Goal: Transaction & Acquisition: Download file/media

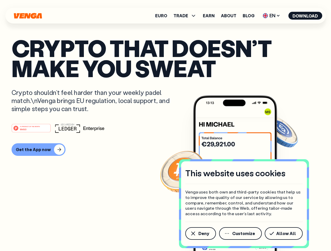
click at [165, 126] on div "#1 PRODUCT OF THE MONTH Web3" at bounding box center [165, 128] width 307 height 9
click at [200, 234] on span "Deny" at bounding box center [203, 234] width 11 height 4
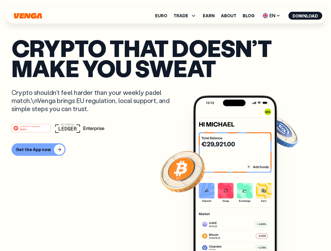
click at [241, 234] on img at bounding box center [235, 183] width 84 height 175
click at [284, 234] on article "Crypto that doesn’t make you sweat Crypto shouldn’t feel harder than your weekl…" at bounding box center [165, 136] width 307 height 196
click at [186, 16] on span "TRADE" at bounding box center [180, 16] width 15 height 4
click at [271, 16] on span "EN" at bounding box center [270, 16] width 21 height 8
click at [305, 16] on button "Download" at bounding box center [305, 16] width 34 height 8
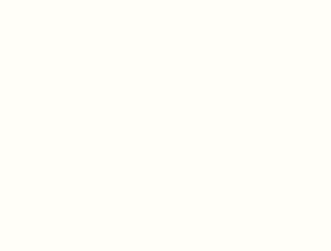
click at [165, 0] on html "This website uses cookies Venga uses both own and third-party cookies that help…" at bounding box center [165, 0] width 331 height 0
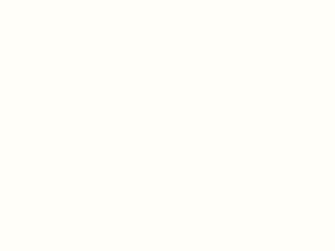
click at [38, 0] on html "This website uses cookies Venga uses both own and third-party cookies that help…" at bounding box center [167, 0] width 335 height 0
click at [32, 0] on html "This website uses cookies Venga uses both own and third-party cookies that help…" at bounding box center [167, 0] width 335 height 0
